Goal: Task Accomplishment & Management: Manage account settings

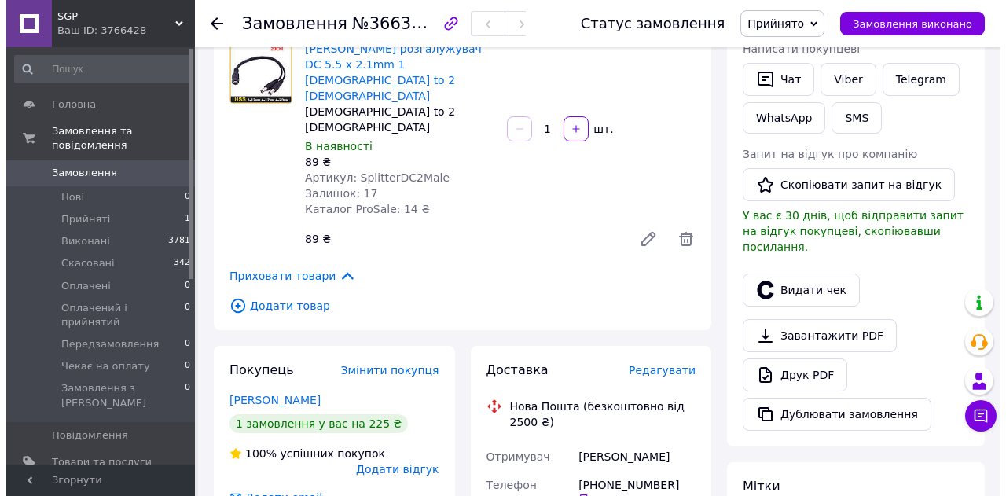
scroll to position [314, 0]
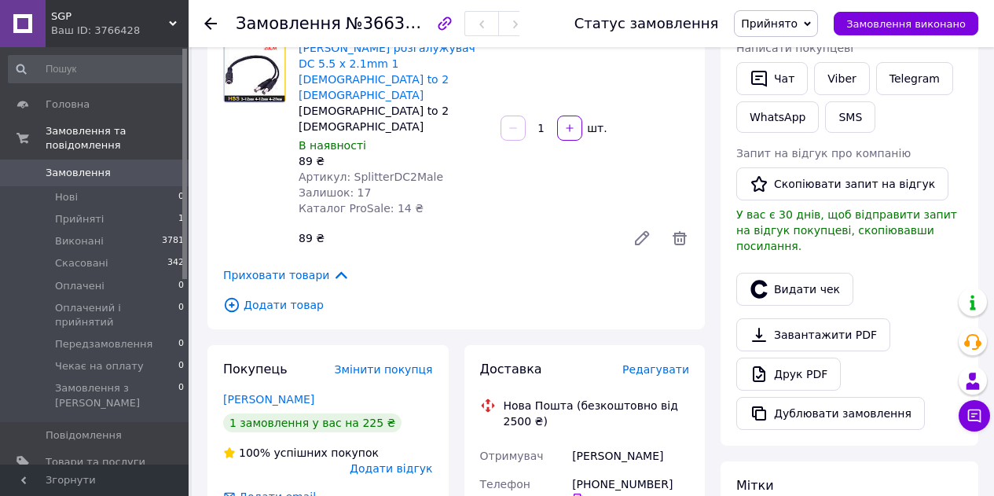
click at [655, 363] on span "Редагувати" at bounding box center [655, 369] width 67 height 13
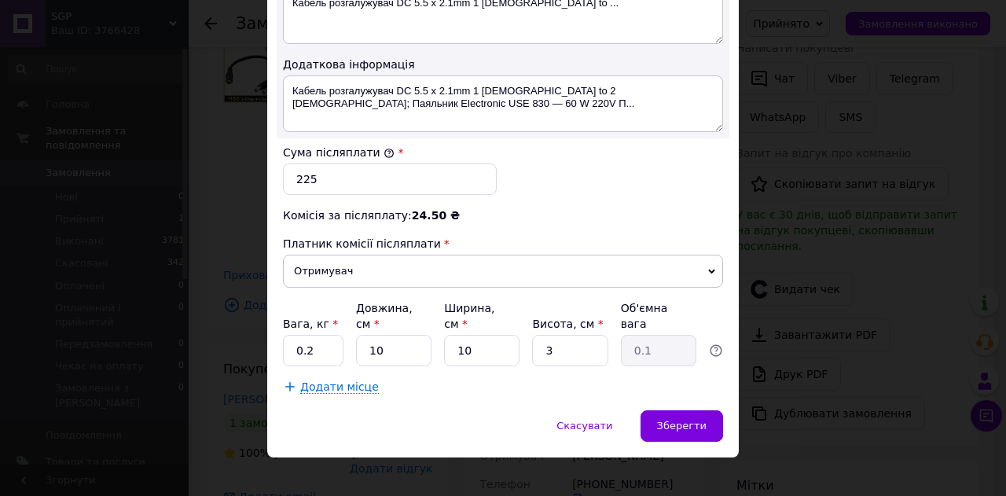
scroll to position [879, 0]
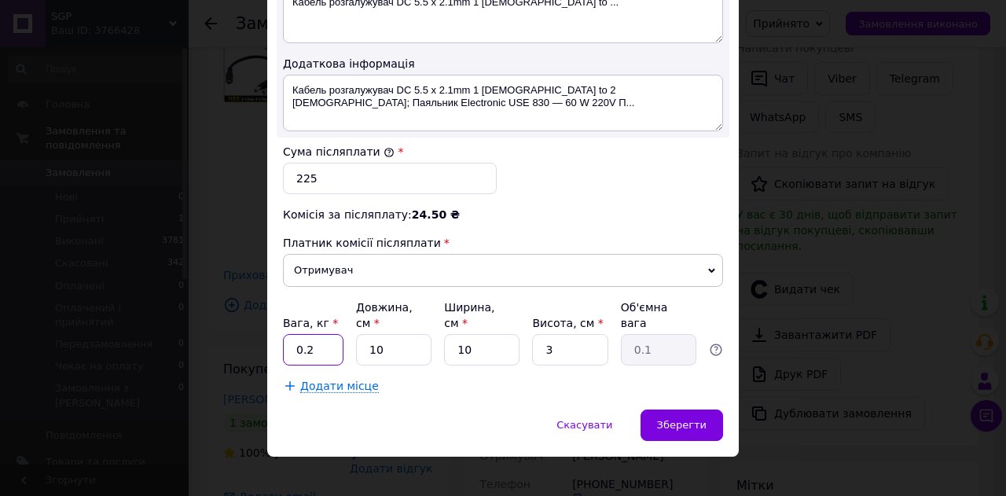
click at [336, 334] on input "0.2" at bounding box center [313, 349] width 61 height 31
type input "0.5"
click at [424, 341] on input "10" at bounding box center [393, 349] width 75 height 31
type input "15"
type input "0.11"
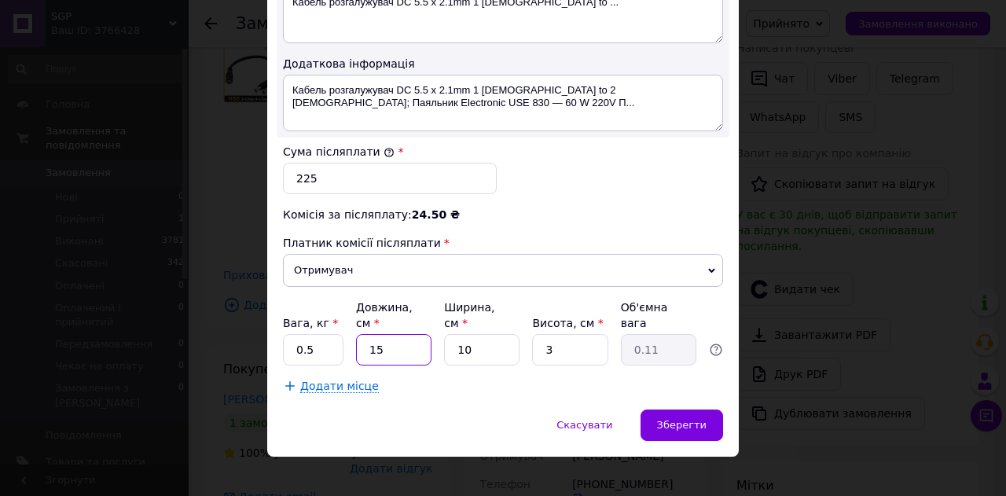
type input "15"
click at [492, 334] on input "10" at bounding box center [481, 349] width 75 height 31
type input "1"
type input "0.1"
type input "12"
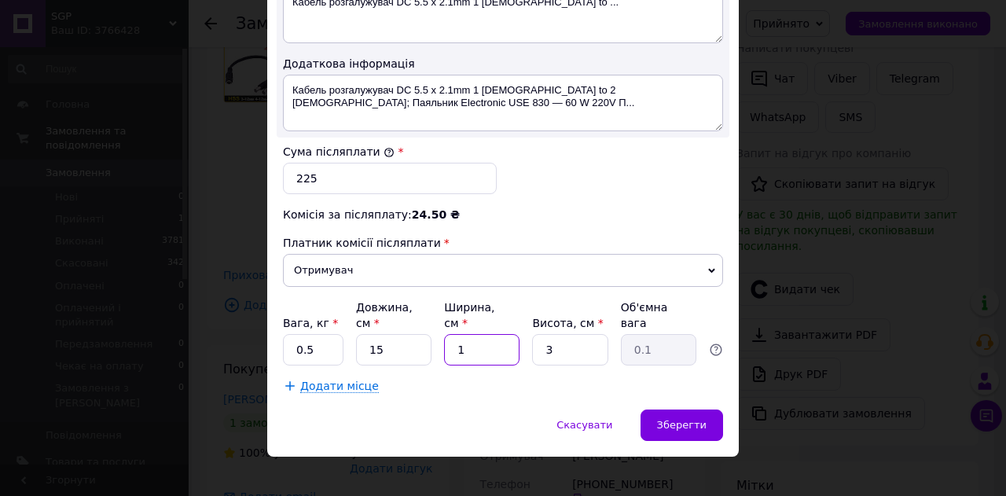
type input "0.14"
type input "12"
click at [588, 334] on input "3" at bounding box center [569, 349] width 75 height 31
type input "1"
type input "0.1"
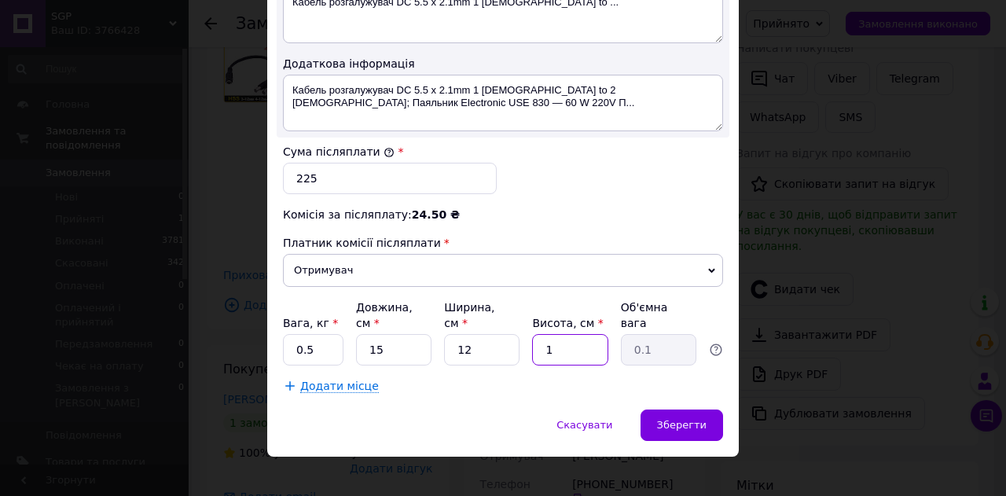
type input "11"
type input "0.5"
type input "11"
click at [672, 420] on div "Зберегти" at bounding box center [681, 424] width 83 height 31
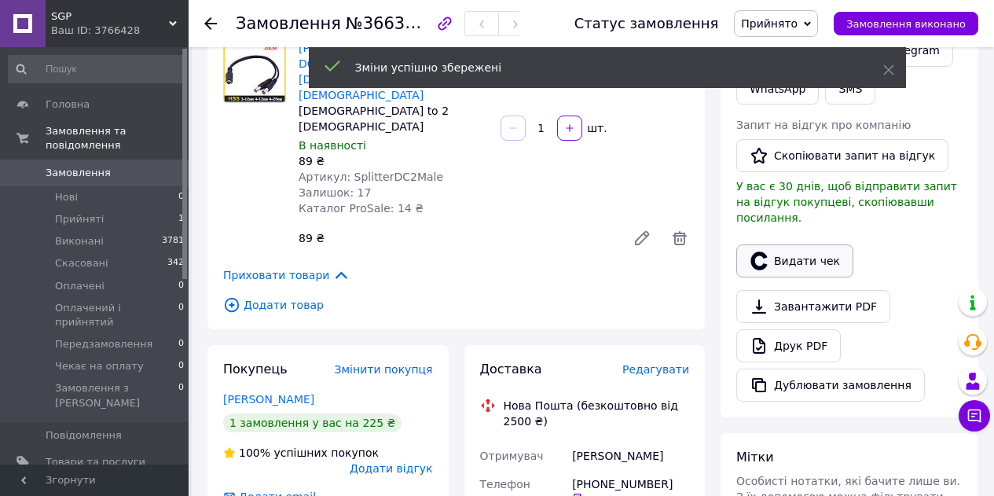
click at [789, 253] on button "Видати чек" at bounding box center [794, 260] width 117 height 33
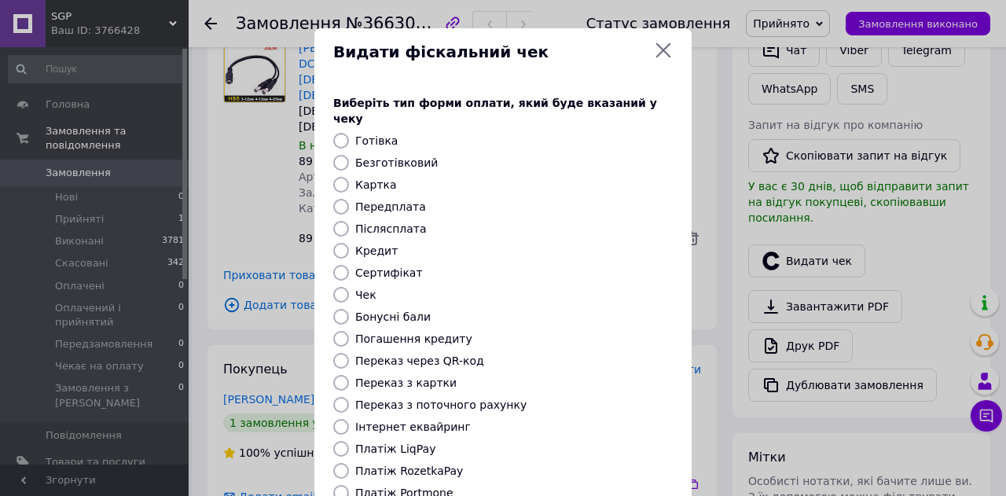
click at [343, 221] on input "Післясплата" at bounding box center [341, 229] width 16 height 16
radio input "true"
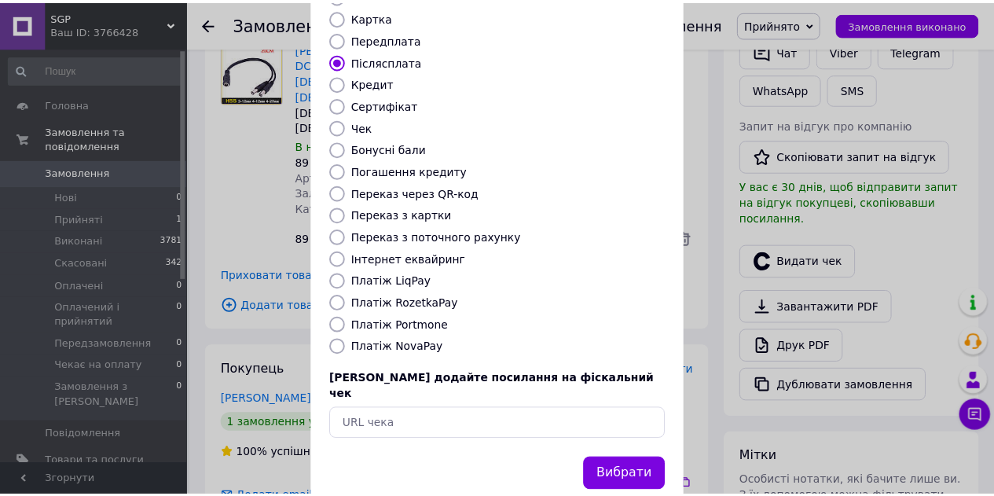
scroll to position [179, 0]
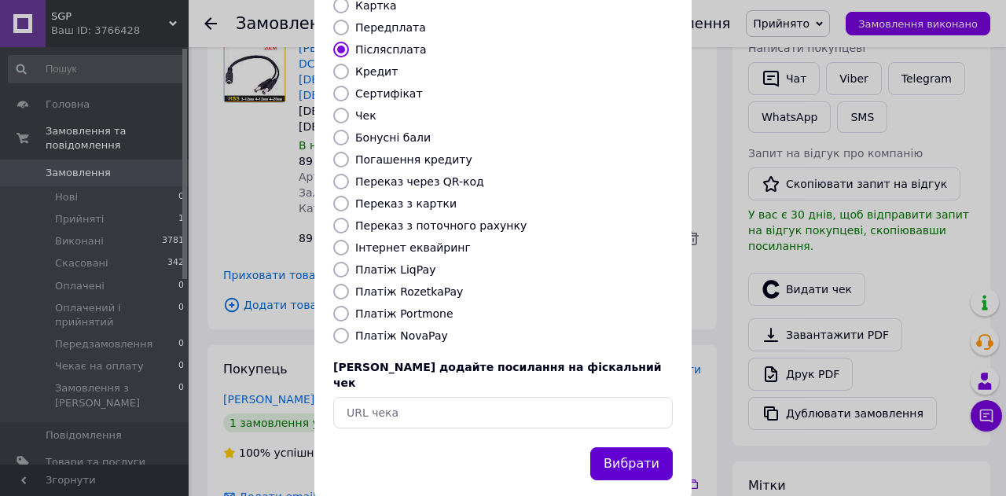
click at [651, 447] on button "Вибрати" at bounding box center [631, 464] width 83 height 34
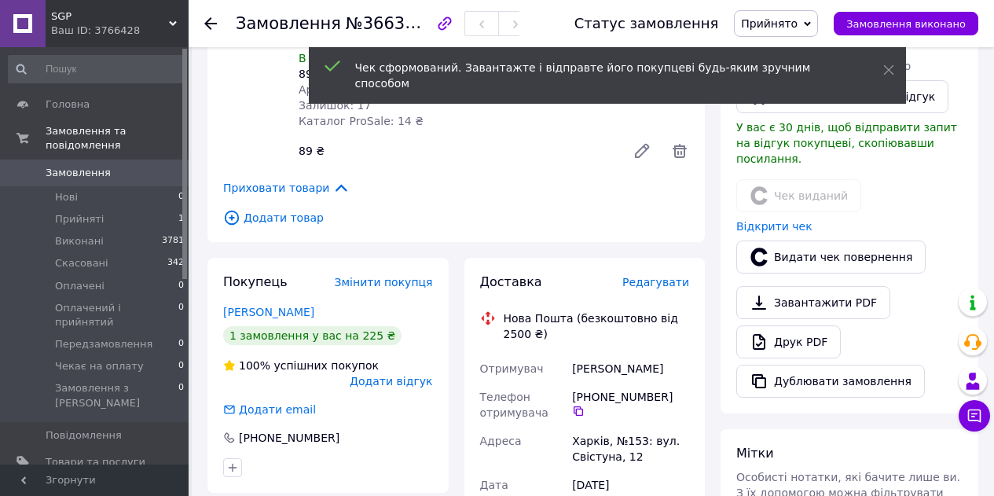
scroll to position [707, 0]
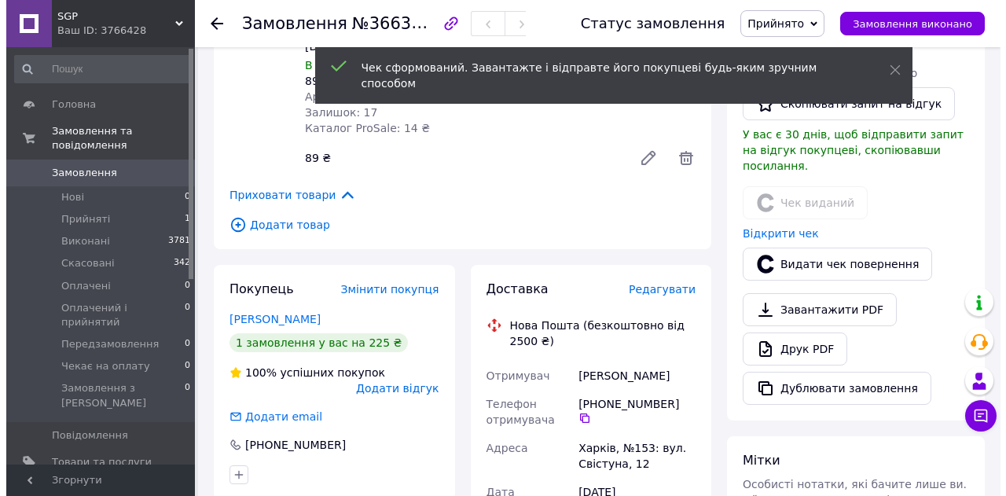
scroll to position [393, 0]
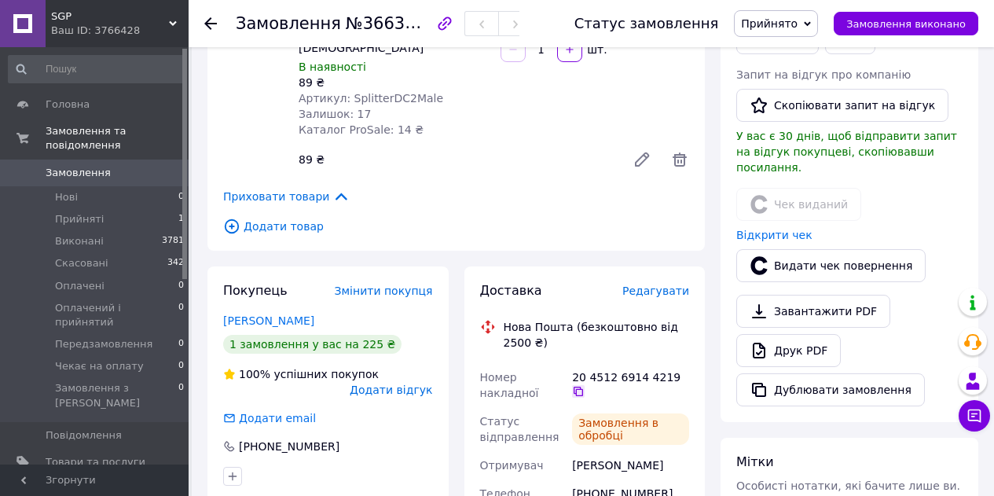
click at [583, 387] on icon at bounding box center [578, 391] width 9 height 9
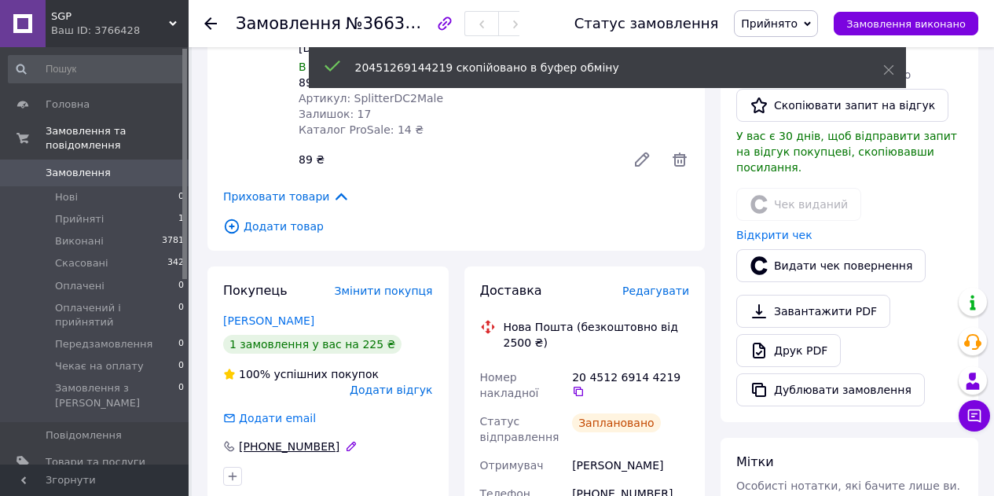
click at [298, 438] on div "+380 93 376 88 49" at bounding box center [289, 446] width 104 height 16
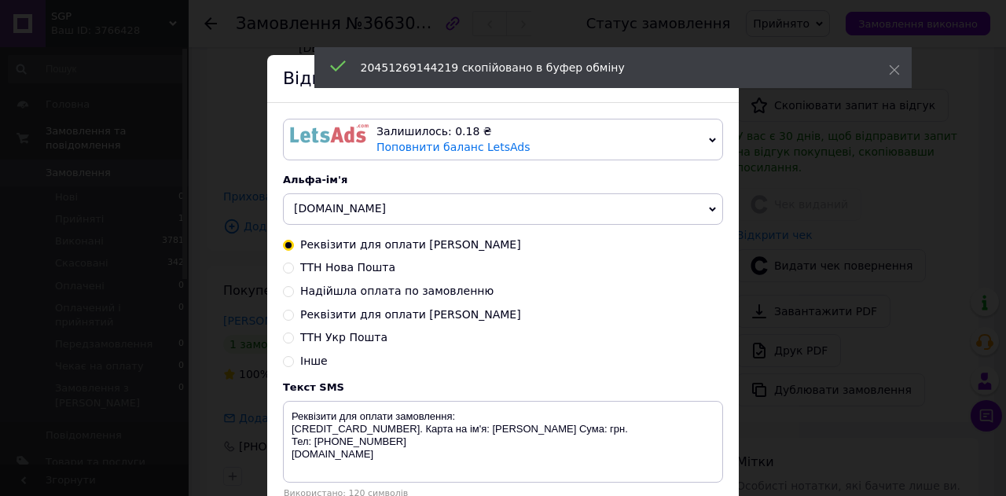
click at [313, 140] on img at bounding box center [329, 133] width 79 height 19
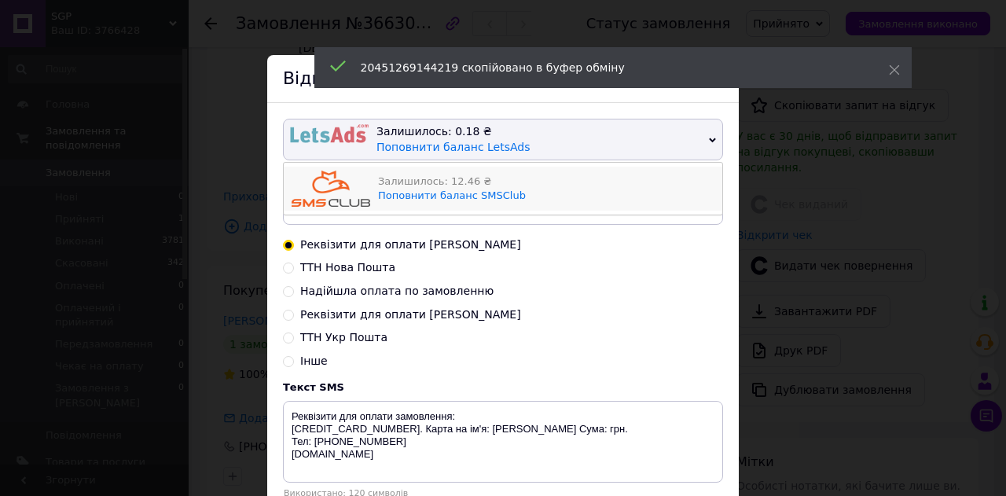
click at [325, 193] on img at bounding box center [331, 189] width 79 height 36
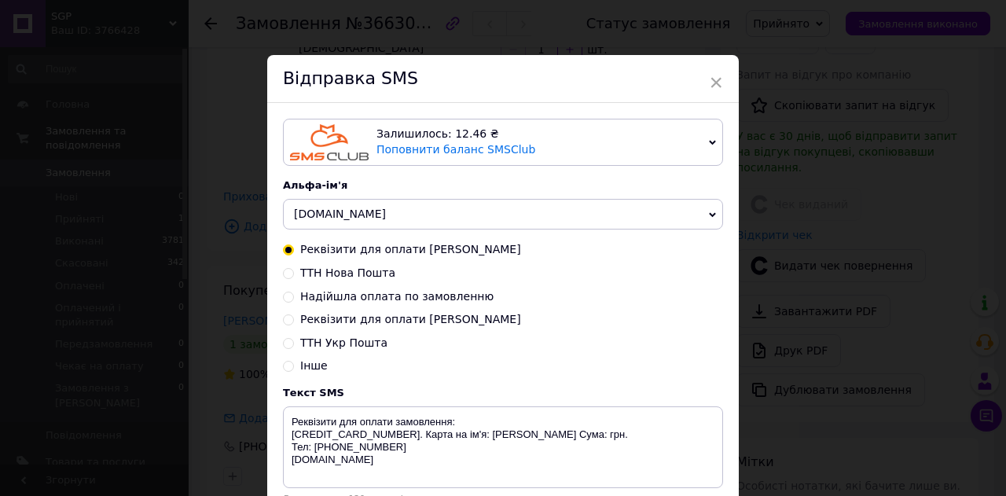
click at [288, 277] on input "ТТН Нова Пошта" at bounding box center [288, 271] width 11 height 11
radio input "true"
radio input "false"
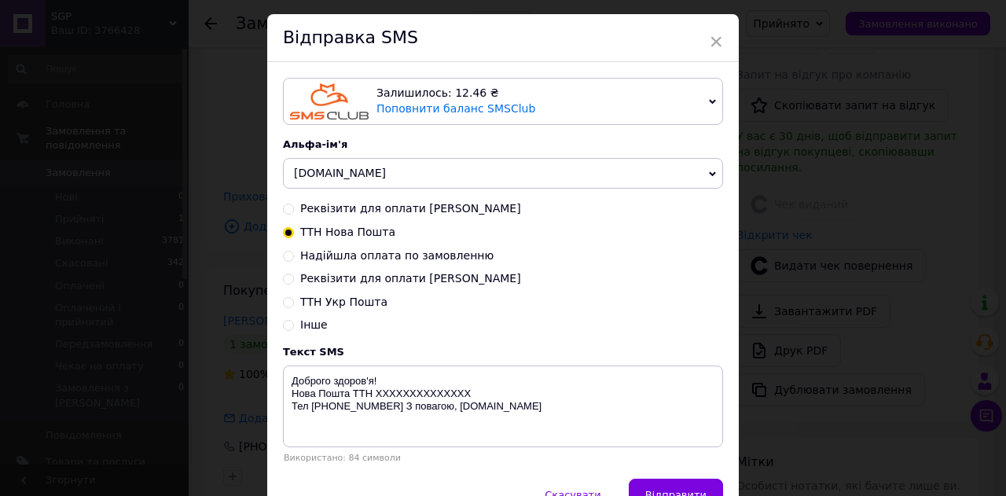
scroll to position [130, 0]
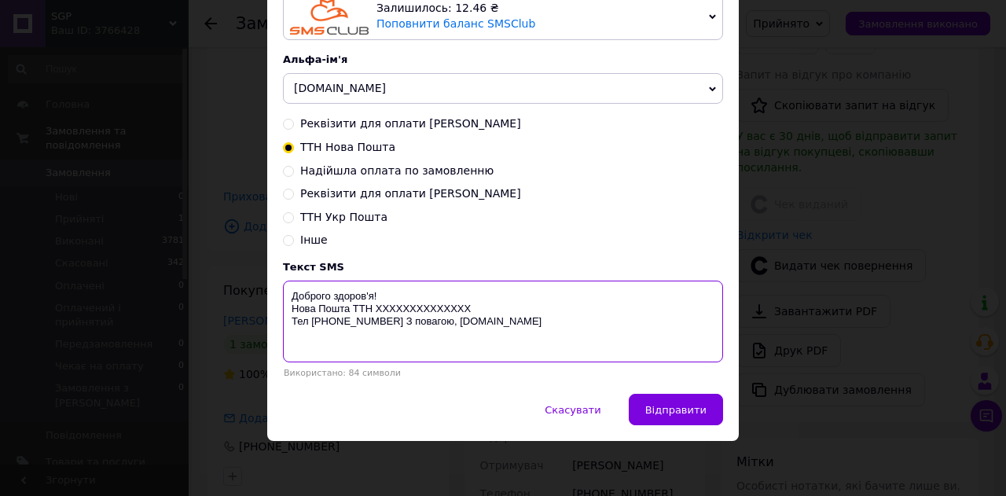
click at [418, 310] on textarea "Доброго здоров'я! Нова Пошта ТТН XXXXXXXXXXXXXX Тел 0666007171 З повагою, SGP.c…" at bounding box center [503, 322] width 440 height 82
paste textarea "20451269144219"
type textarea "Доброго здоров'я! Нова Пошта ТТН 20451269144219 Тел 0666007171 З повагою, SGP.c…"
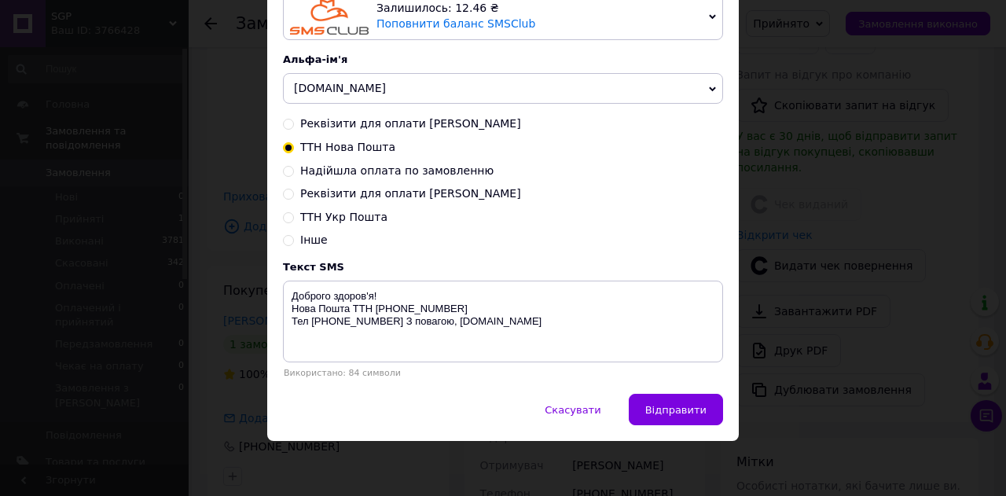
click at [666, 407] on span "Відправити" at bounding box center [675, 410] width 61 height 12
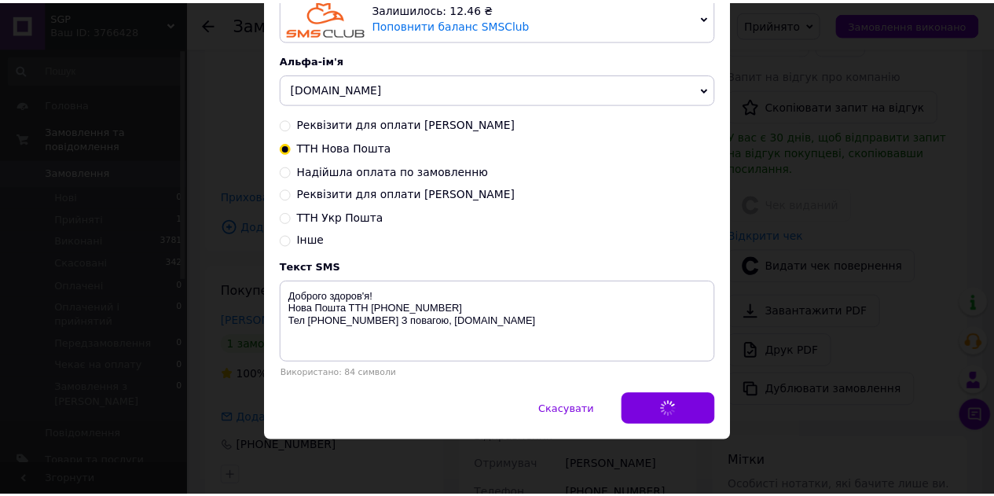
scroll to position [0, 0]
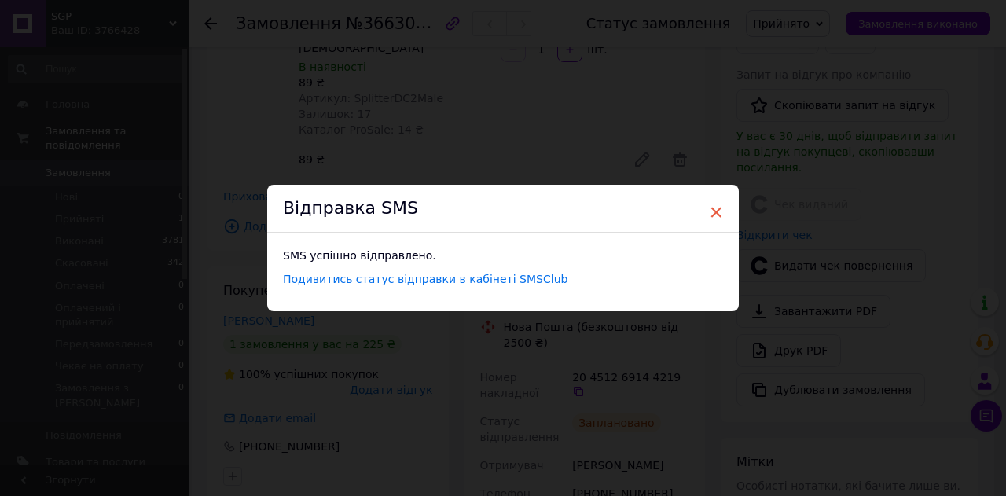
click at [713, 210] on span "×" at bounding box center [716, 212] width 14 height 27
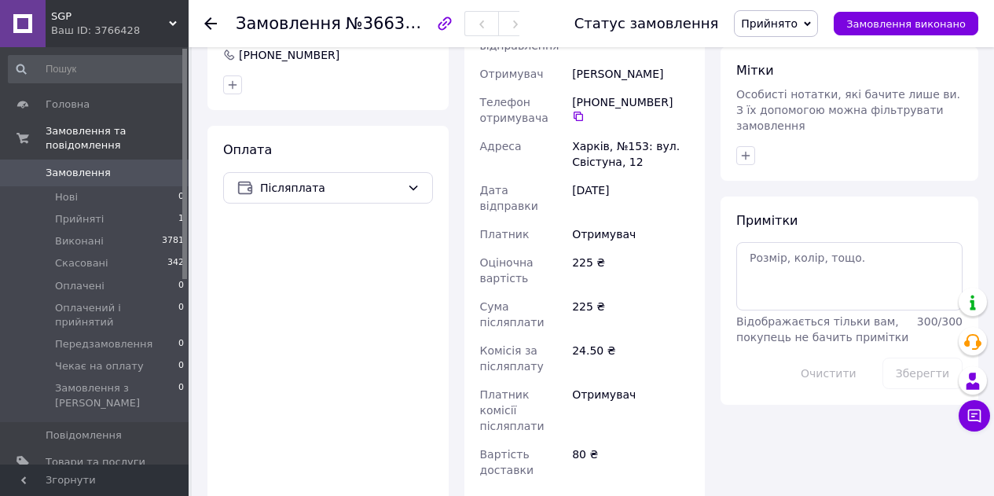
scroll to position [786, 0]
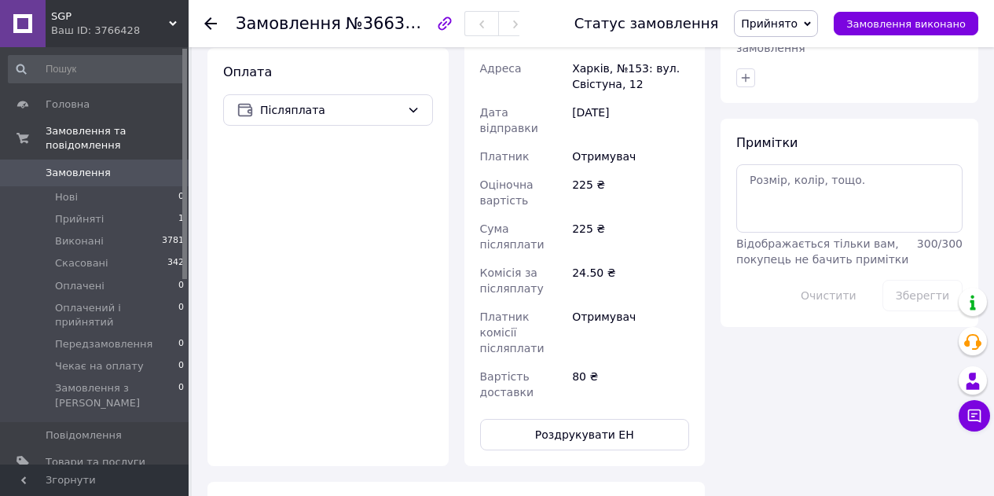
scroll to position [864, 0]
click at [583, 416] on button "Роздрукувати ЕН" at bounding box center [585, 431] width 210 height 31
click at [593, 416] on button "Роздрукувати ЕН" at bounding box center [585, 431] width 210 height 31
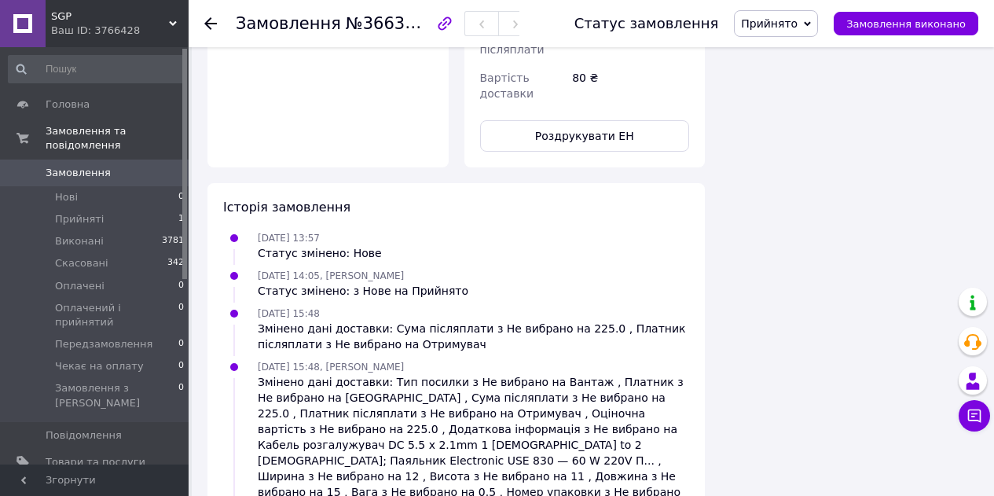
scroll to position [1161, 0]
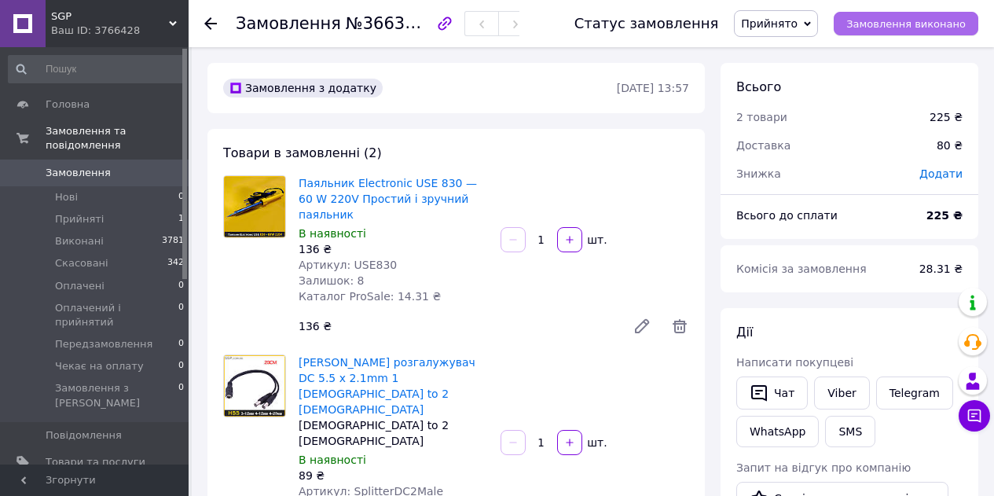
click at [940, 28] on span "Замовлення виконано" at bounding box center [905, 24] width 119 height 12
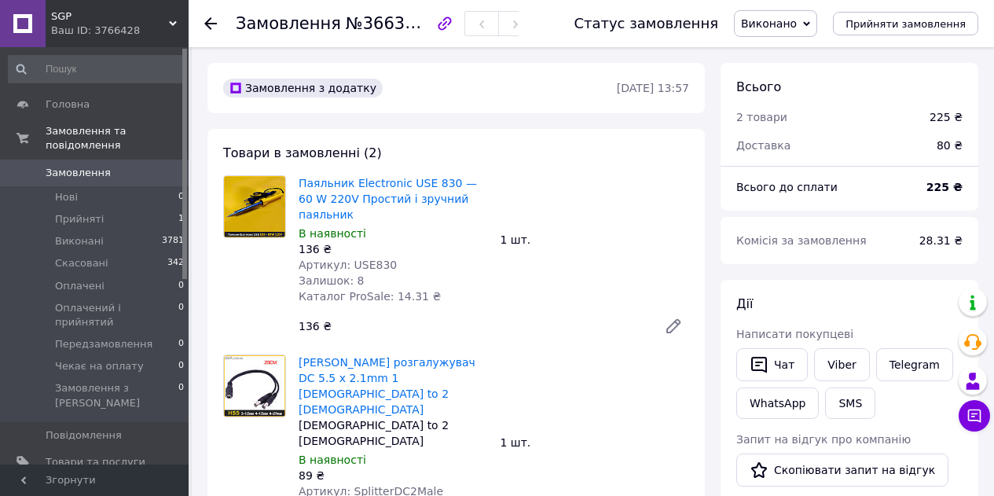
click at [877, 108] on div "2 товари" at bounding box center [823, 117] width 193 height 35
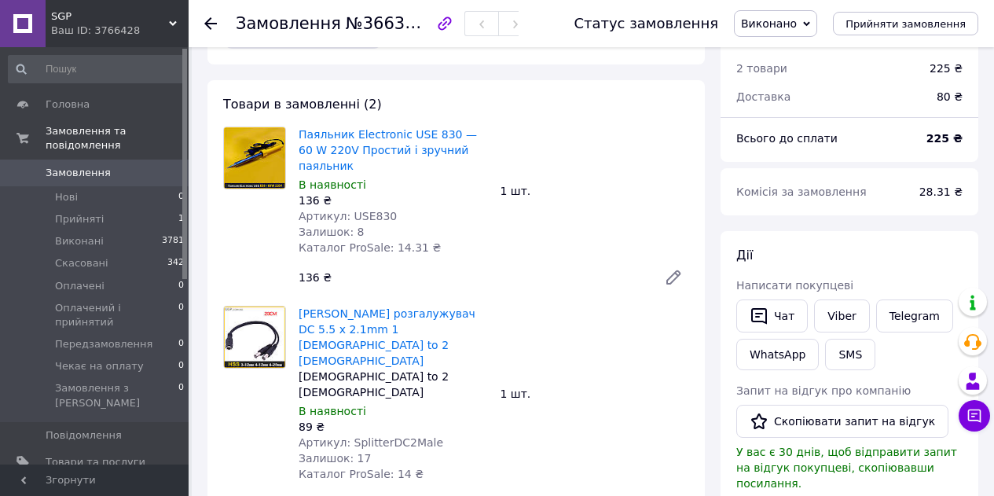
scroll to position [157, 0]
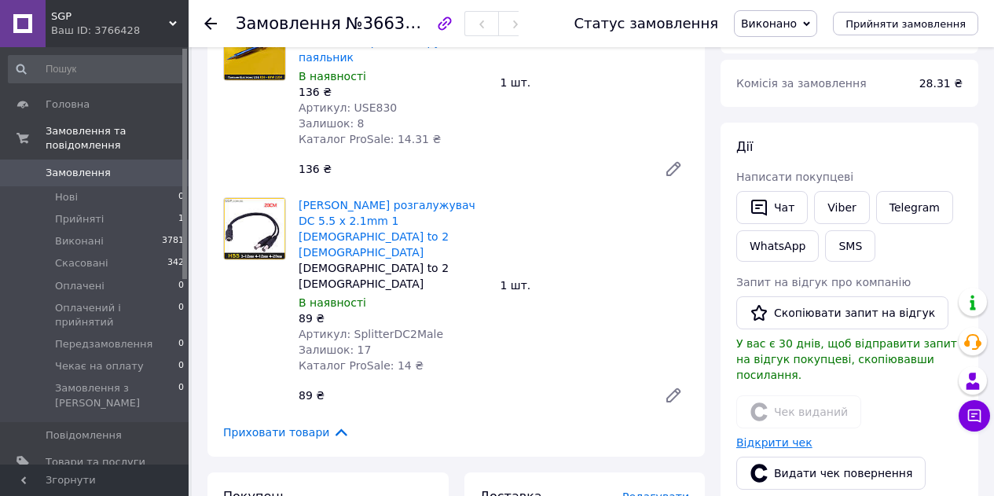
click at [790, 436] on link "Відкрити чек" at bounding box center [774, 442] width 76 height 13
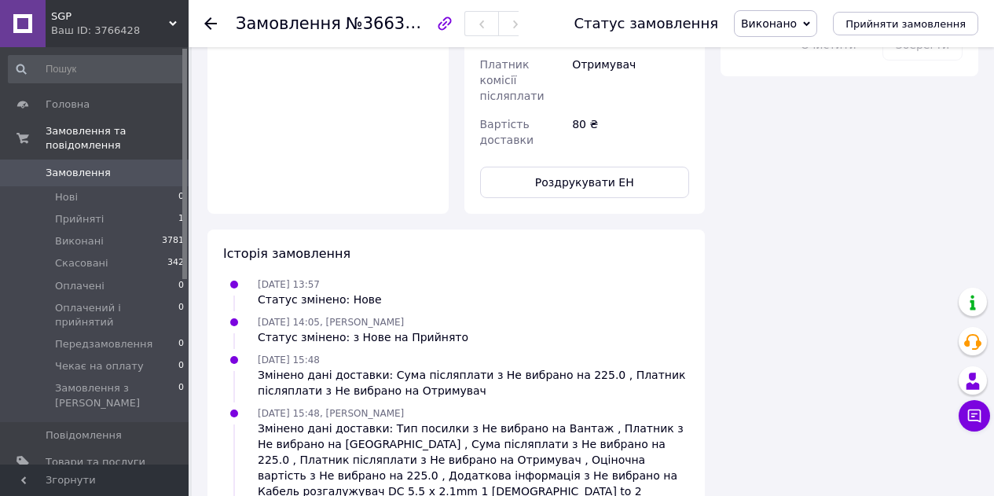
scroll to position [1223, 0]
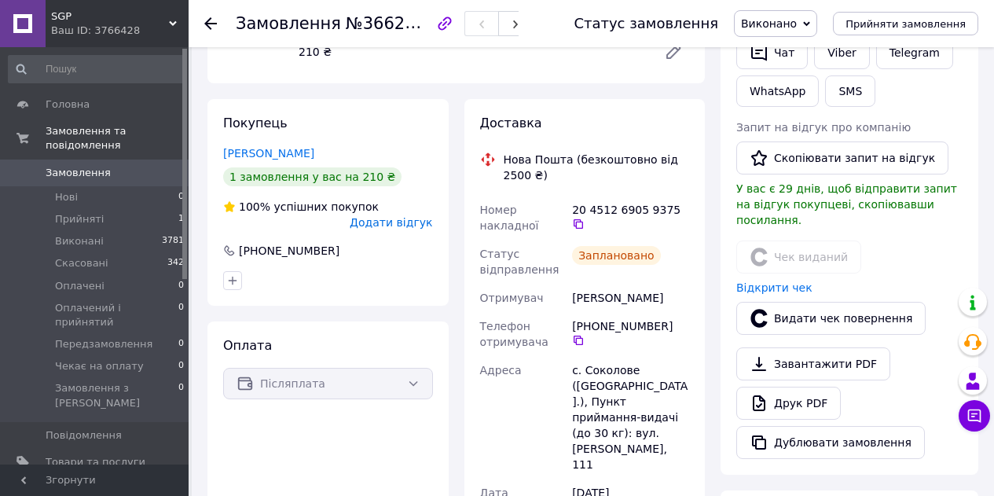
scroll to position [314, 0]
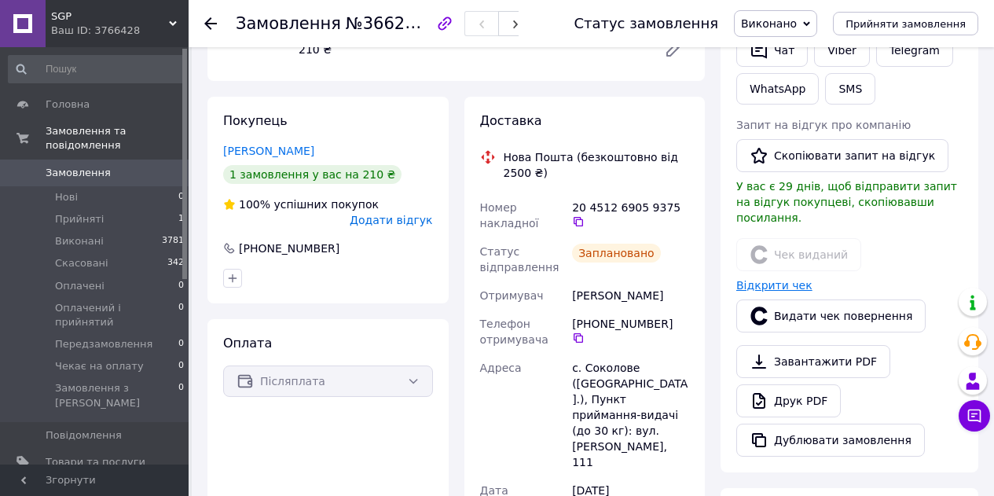
click at [788, 279] on link "Відкрити чек" at bounding box center [774, 285] width 76 height 13
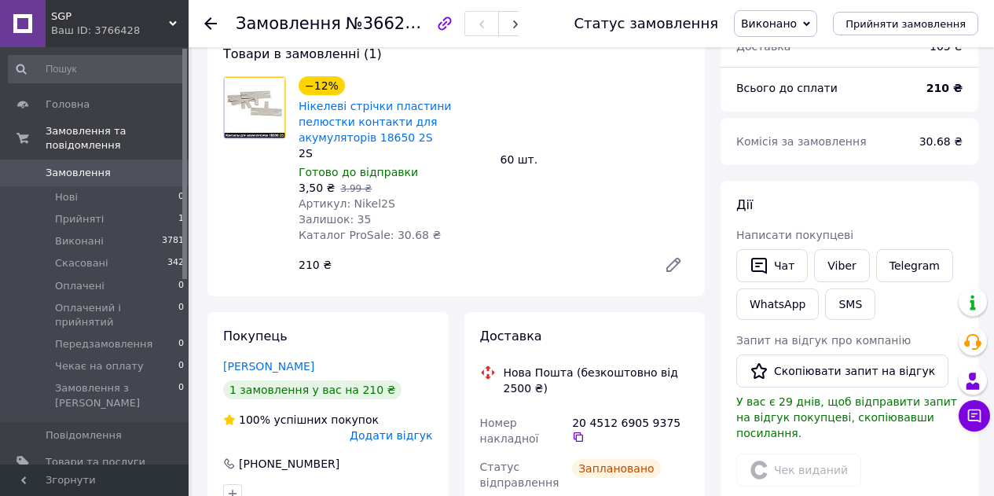
scroll to position [0, 0]
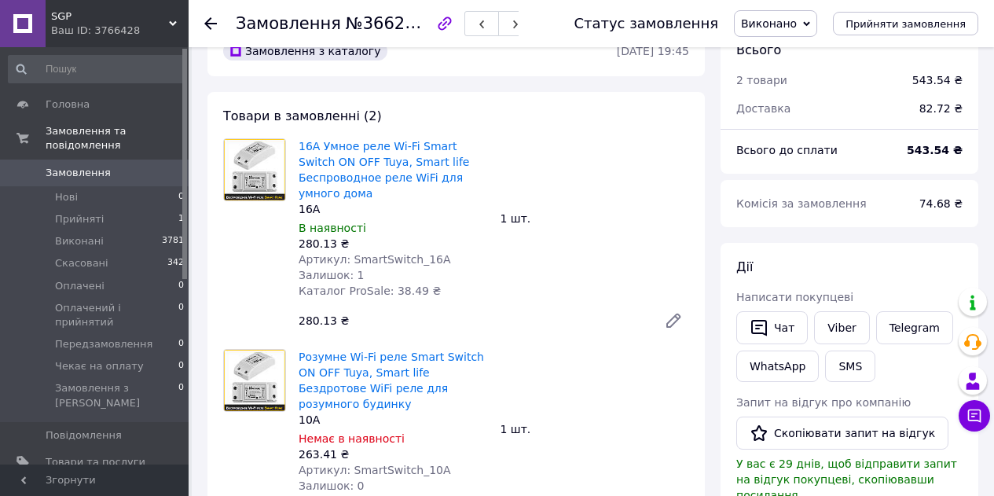
scroll to position [236, 0]
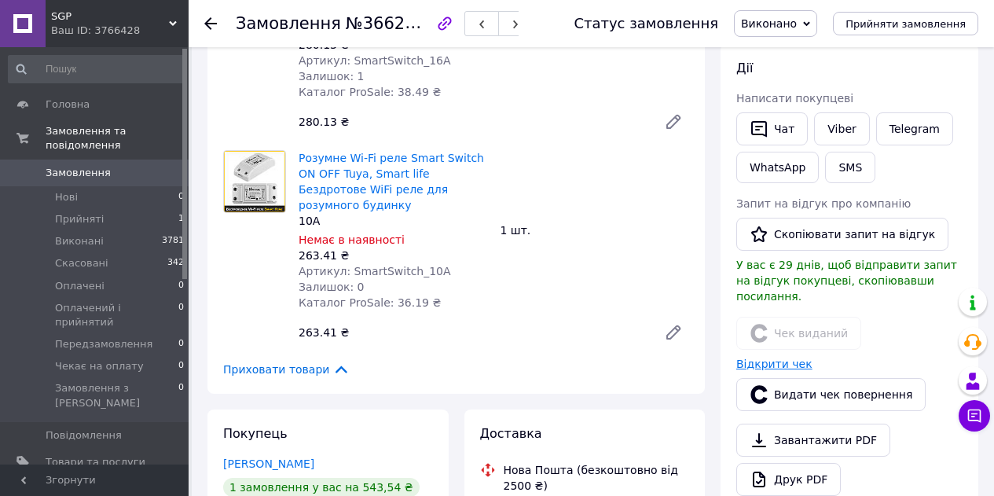
click at [771, 358] on link "Відкрити чек" at bounding box center [774, 364] width 76 height 13
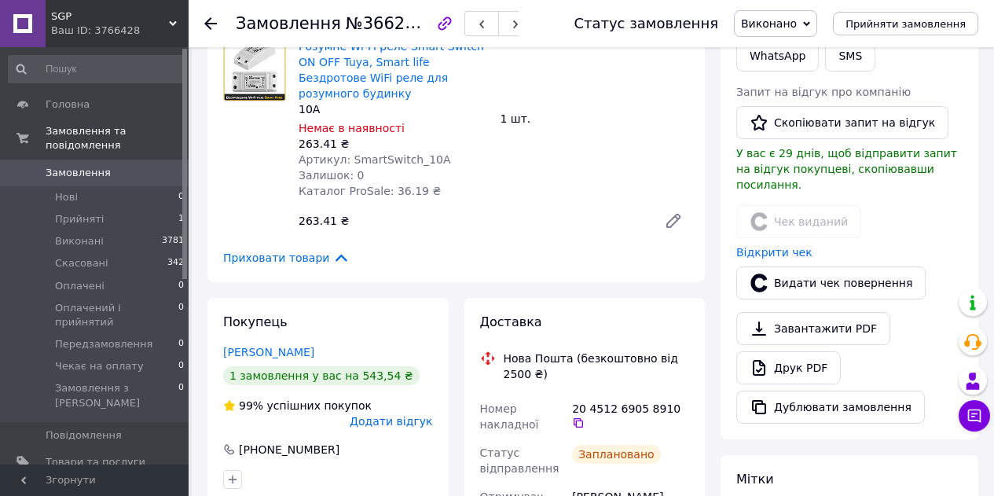
scroll to position [393, 0]
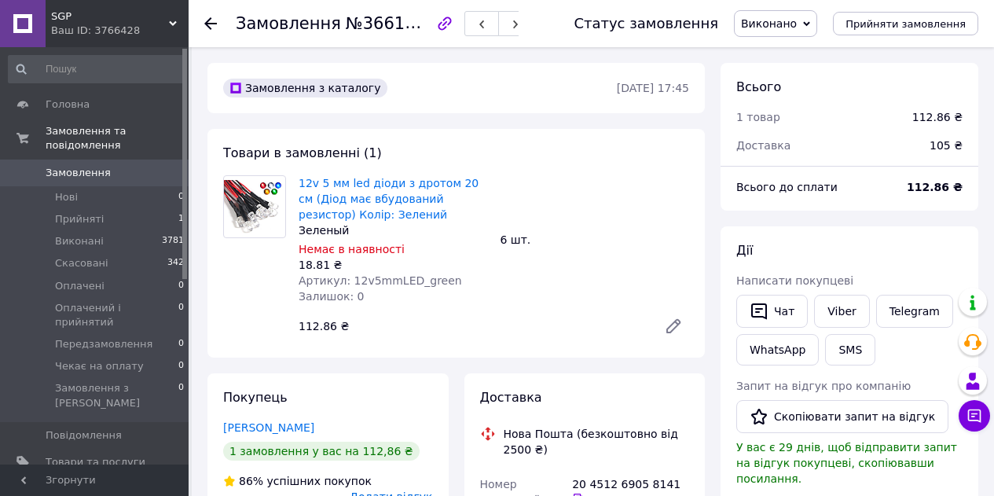
scroll to position [157, 0]
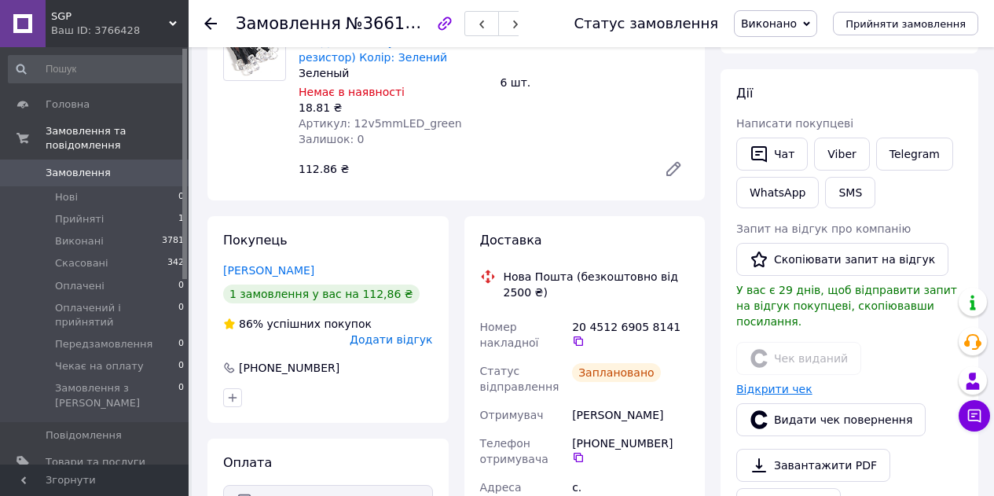
click at [777, 383] on link "Відкрити чек" at bounding box center [774, 389] width 76 height 13
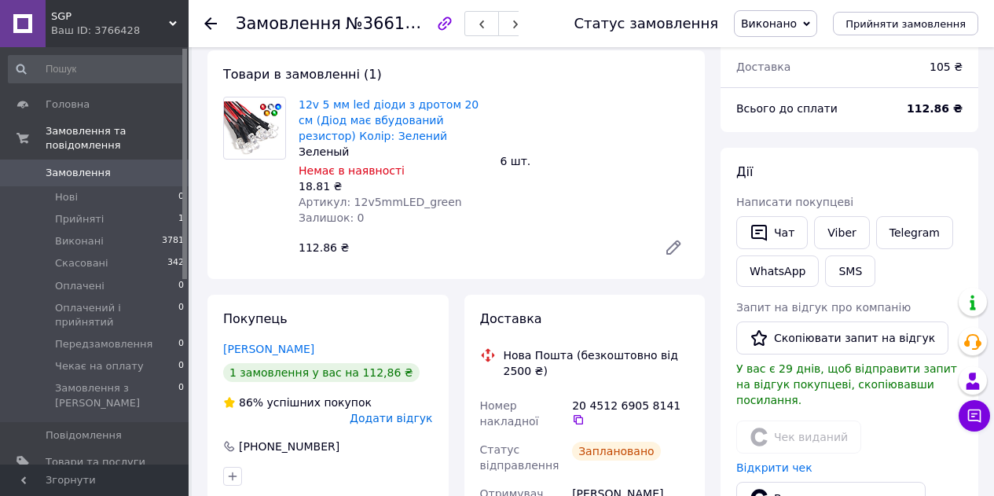
scroll to position [79, 0]
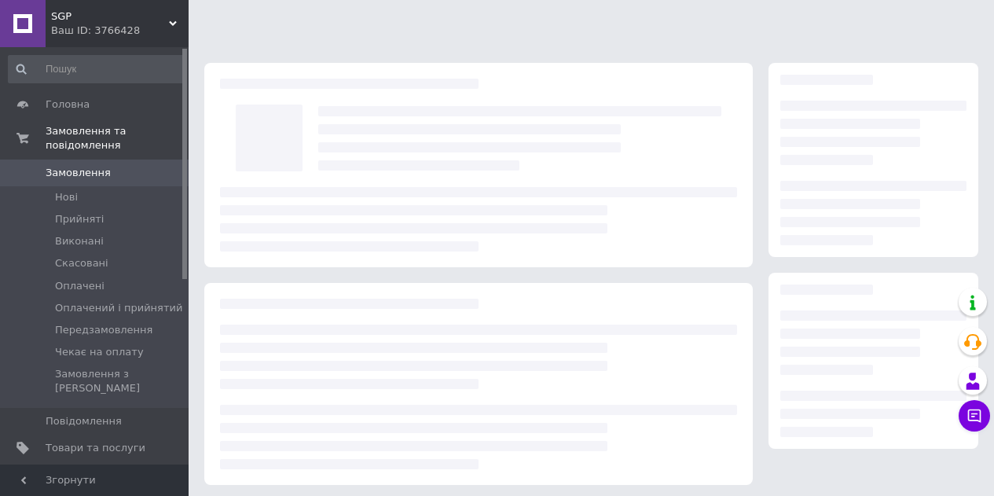
scroll to position [79, 0]
